Goal: Task Accomplishment & Management: Use online tool/utility

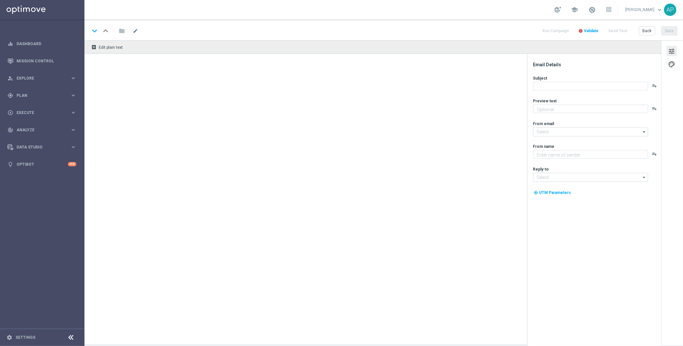
type textarea "A little Friday fun, on us!"
type textarea "KenoGO"
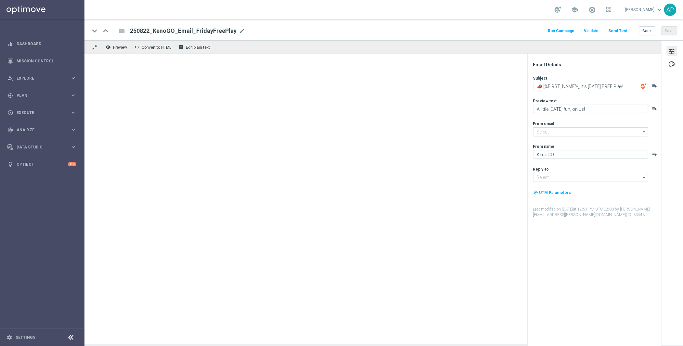
type input "[EMAIL_ADDRESS][DOMAIN_NAME]"
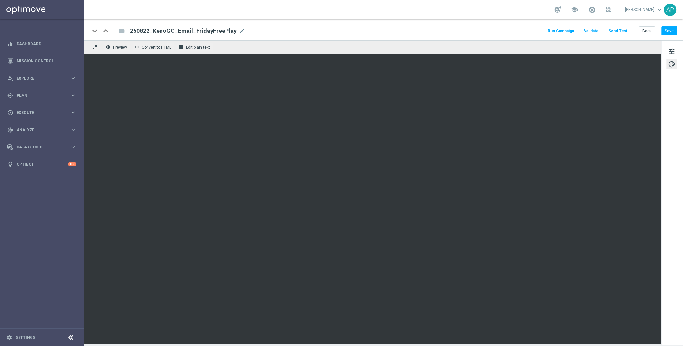
click at [444, 43] on div "remove_red_eye Preview code Convert to HTML receipt Edit plain text" at bounding box center [372, 47] width 577 height 14
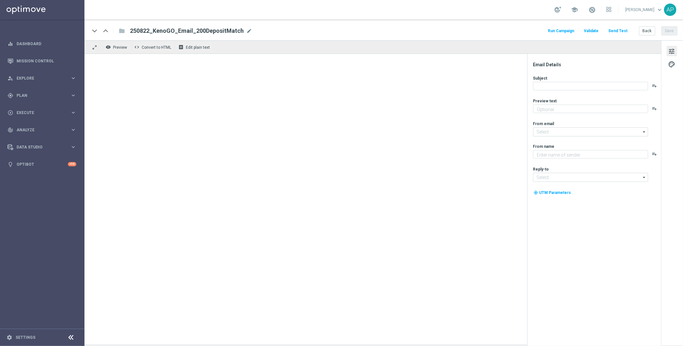
type textarea "Your turn to get matched!"
type input "[EMAIL_ADDRESS][DOMAIN_NAME]"
type textarea "KenoGO"
type input "[EMAIL_ADDRESS][DOMAIN_NAME]"
type textarea "Enter now – your Mini Countryman could be waiting!"
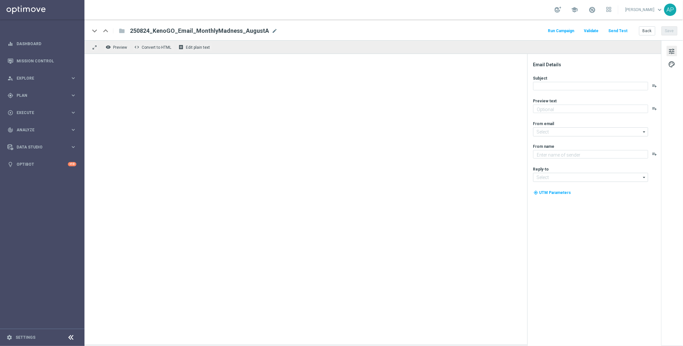
type input "[EMAIL_ADDRESS][DOMAIN_NAME]"
type textarea "KenoGO"
type input "[EMAIL_ADDRESS][DOMAIN_NAME]"
type textarea "Enter now – your Mini Countryman could be waiting!"
type input "[EMAIL_ADDRESS][DOMAIN_NAME]"
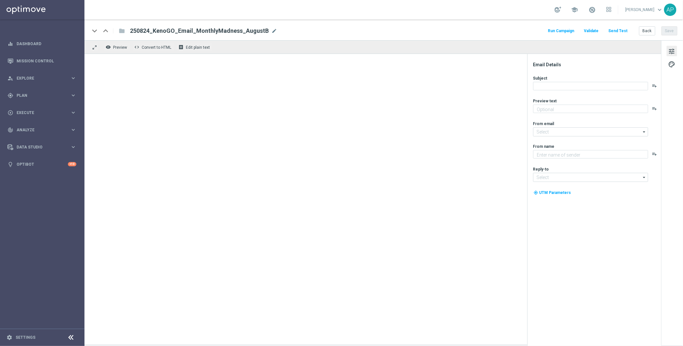
type textarea "KenoGO"
type input "[EMAIL_ADDRESS][DOMAIN_NAME]"
